Goal: Navigation & Orientation: Find specific page/section

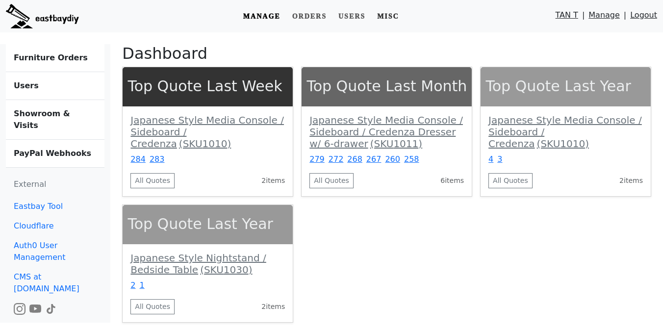
click at [391, 16] on link "Misc" at bounding box center [388, 16] width 30 height 18
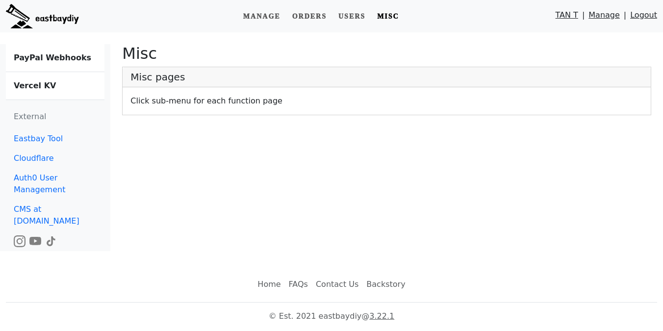
click at [50, 85] on b "Vercel KV" at bounding box center [35, 85] width 42 height 9
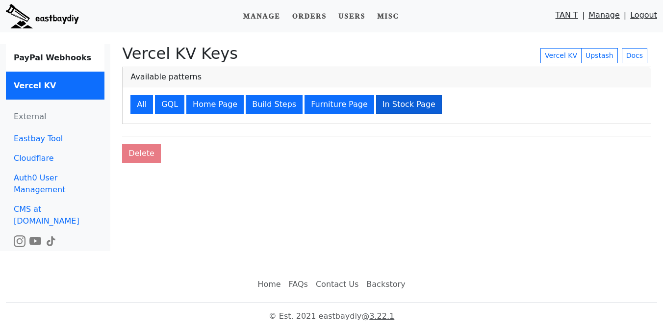
click at [383, 109] on button "In Stock Page" at bounding box center [409, 104] width 66 height 19
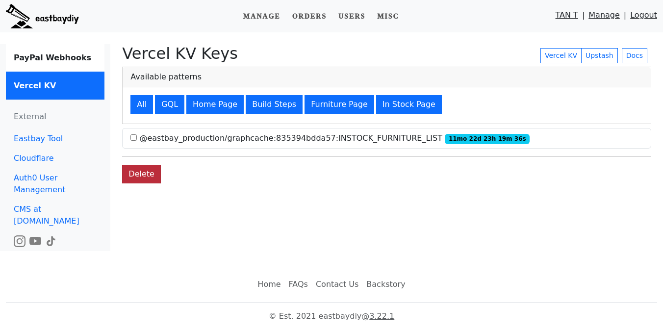
click at [148, 175] on button "Delete" at bounding box center [141, 174] width 39 height 19
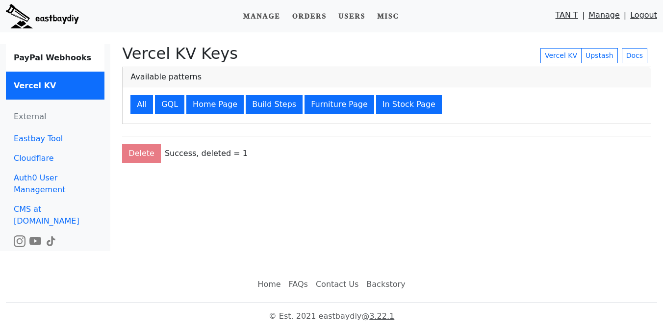
click at [63, 15] on img at bounding box center [42, 16] width 73 height 25
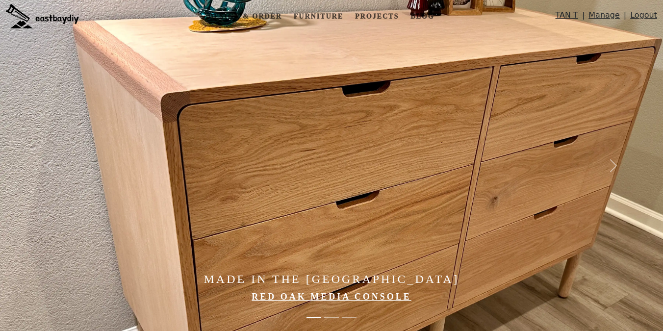
click at [325, 1] on nav "Design & Order Furniture Projects Blog TAN T | Manage | Logout" at bounding box center [331, 16] width 663 height 32
click at [325, 11] on link "Furniture" at bounding box center [318, 16] width 57 height 18
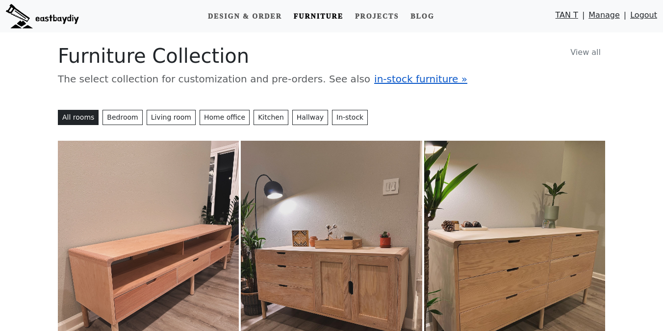
click at [374, 75] on span "in-stock furniture »" at bounding box center [420, 79] width 93 height 12
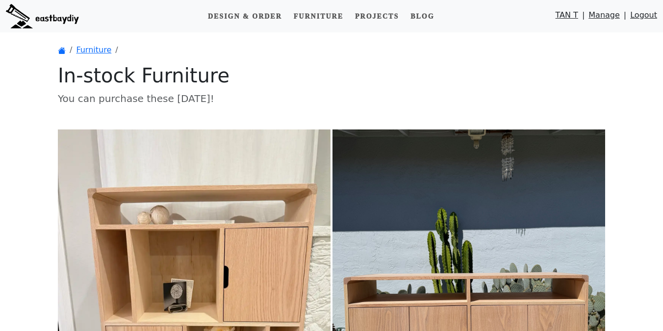
click at [359, 73] on h1 "In-stock Furniture" at bounding box center [331, 76] width 547 height 24
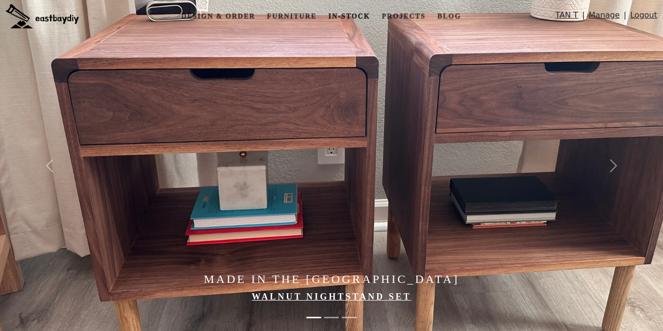
click at [351, 19] on link "In-stock" at bounding box center [349, 16] width 50 height 18
